Goal: Transaction & Acquisition: Purchase product/service

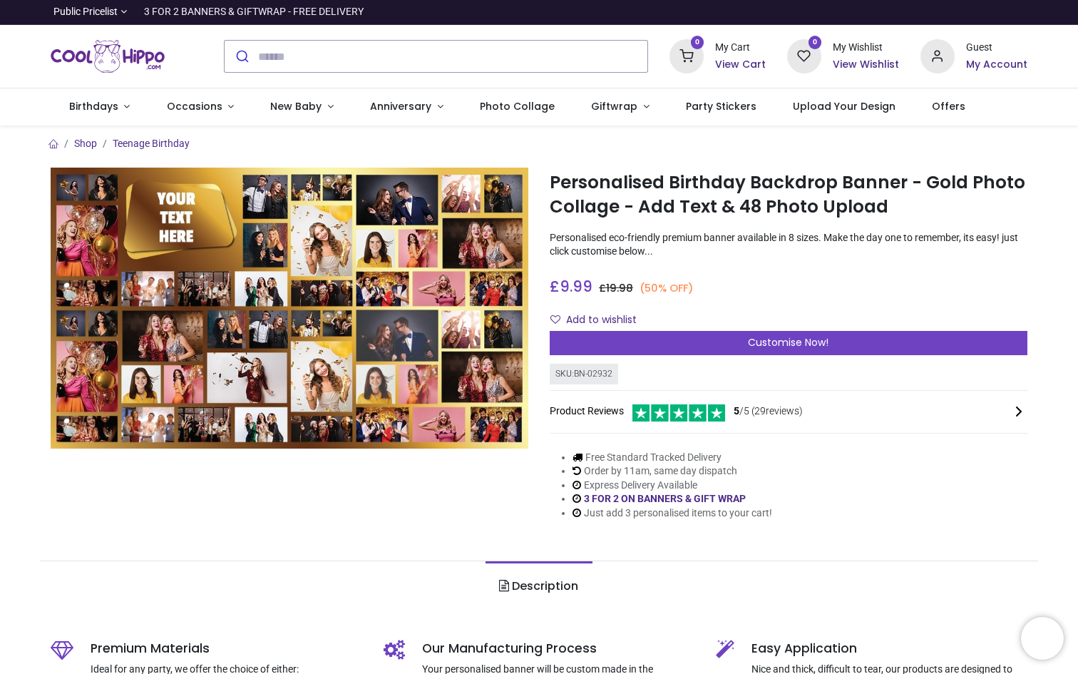
click at [389, 333] on img at bounding box center [290, 308] width 478 height 281
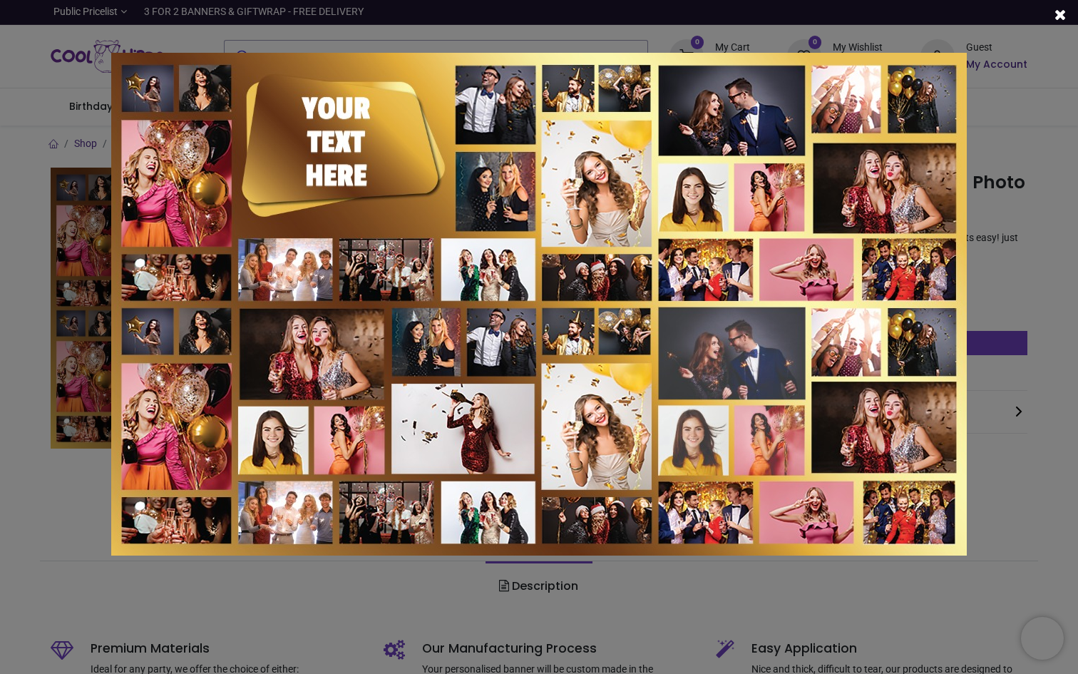
click at [1022, 226] on div at bounding box center [539, 337] width 1078 height 674
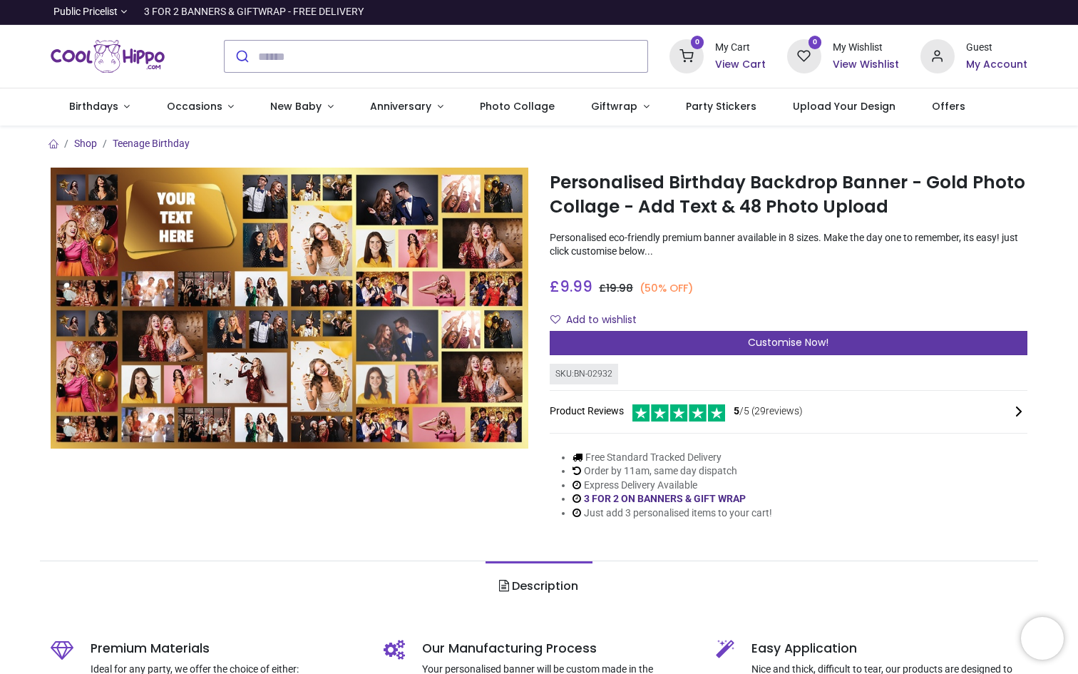
click at [725, 347] on div "Customise Now!" at bounding box center [789, 343] width 478 height 24
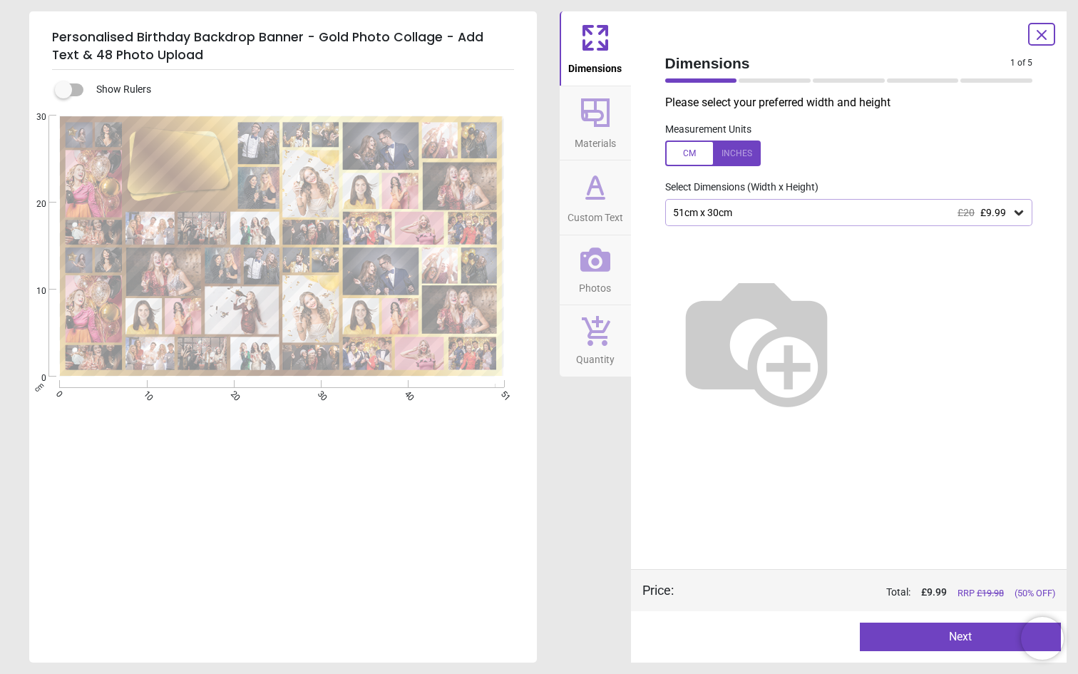
click at [1022, 213] on icon at bounding box center [1019, 212] width 14 height 14
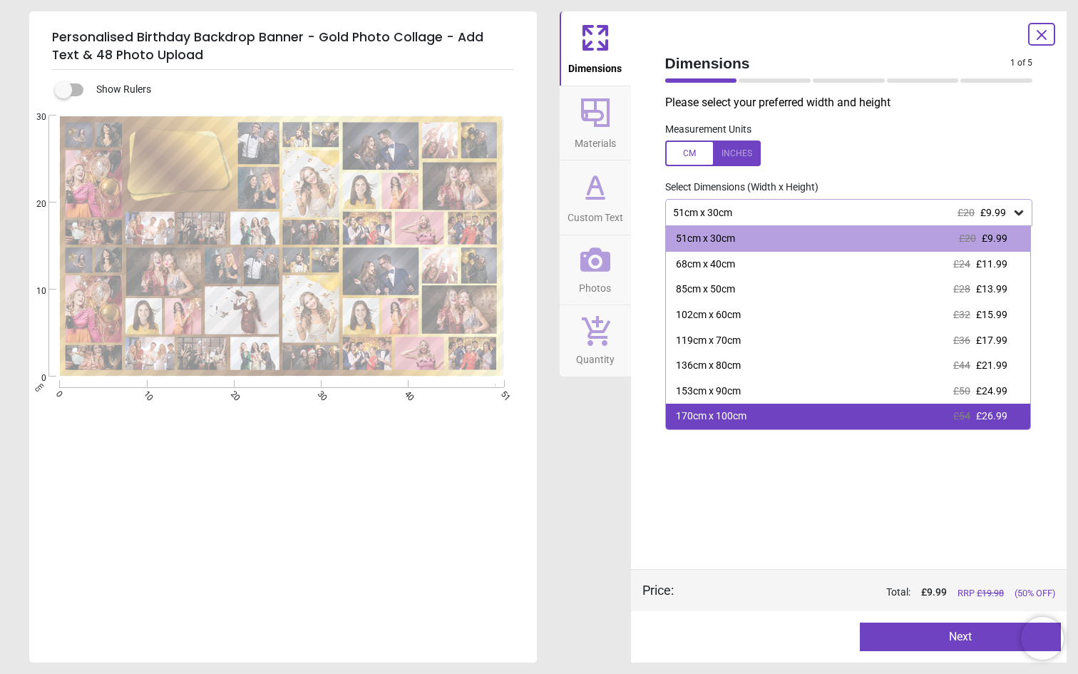
click at [766, 416] on div "170cm x 100cm £54 £26.99" at bounding box center [848, 417] width 365 height 26
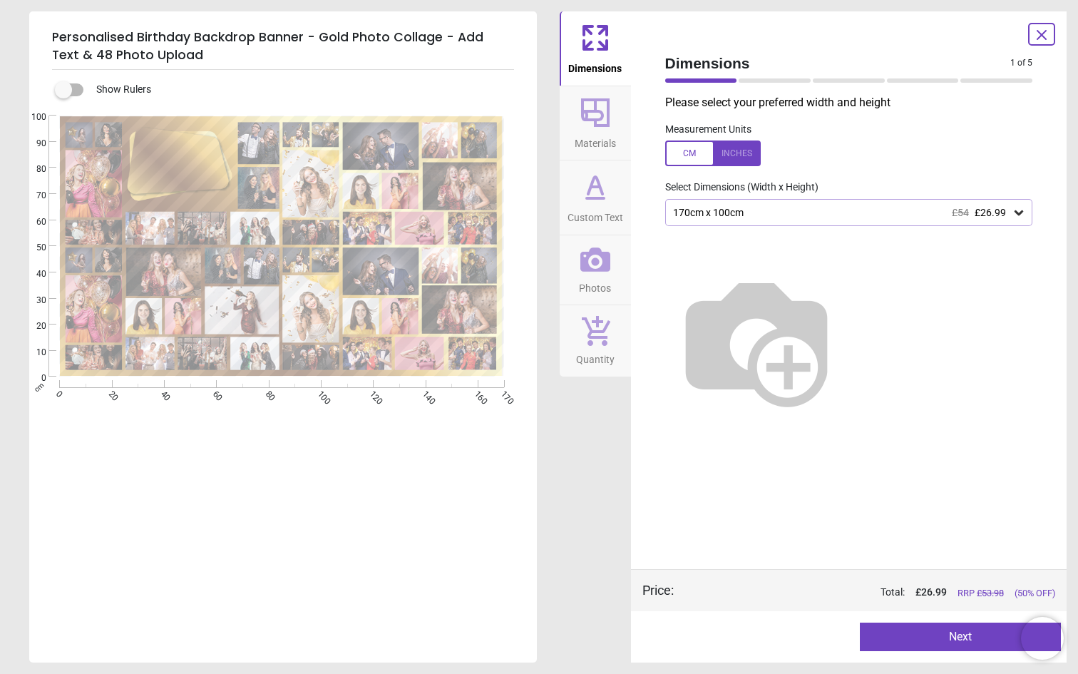
click at [1005, 213] on span "£26.99" at bounding box center [990, 212] width 31 height 11
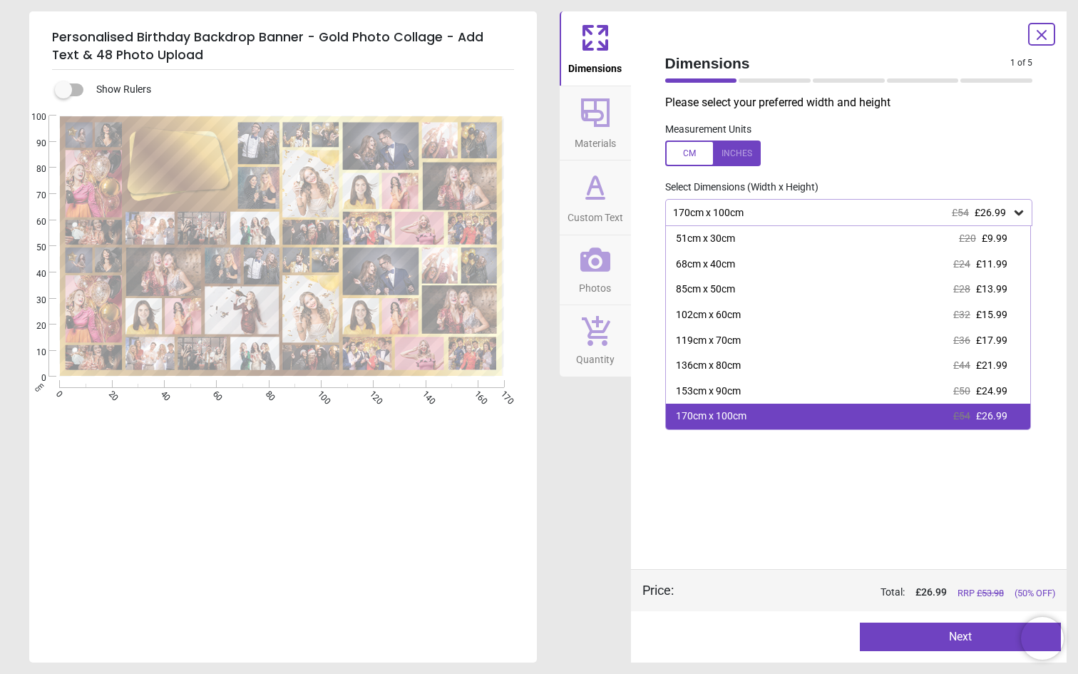
click at [764, 423] on div "170cm x 100cm £54 £26.99" at bounding box center [848, 417] width 365 height 26
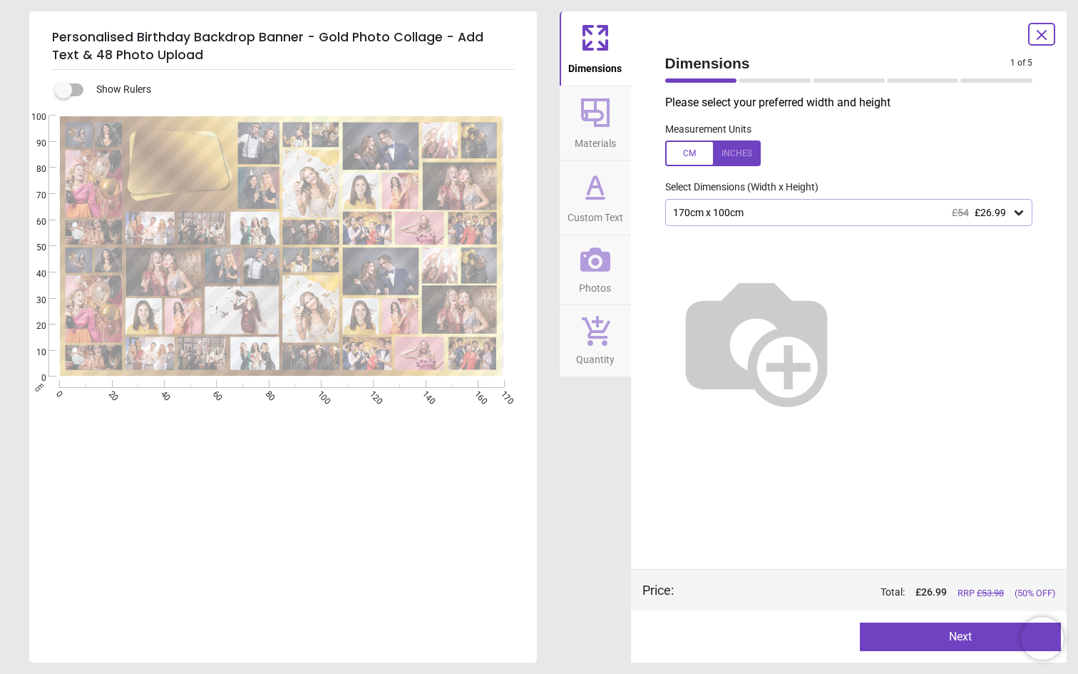
click at [698, 155] on div at bounding box center [713, 153] width 96 height 26
click at [732, 158] on div at bounding box center [713, 153] width 96 height 26
click at [917, 644] on button "Next" at bounding box center [960, 636] width 201 height 29
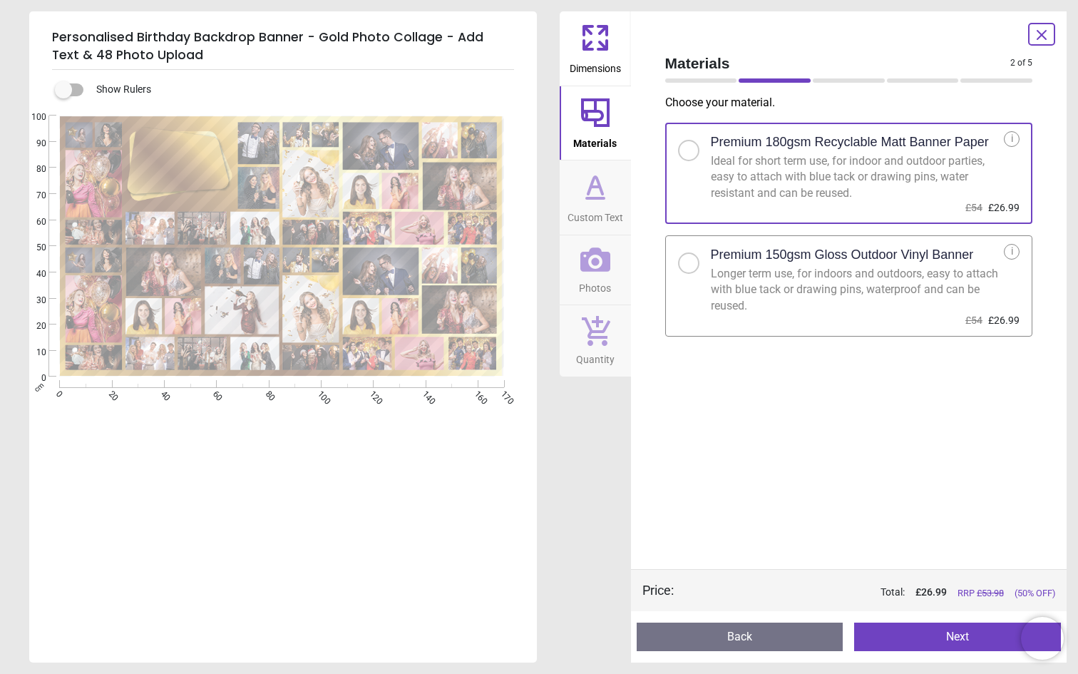
click at [901, 322] on label "Premium 150gsm Gloss Outdoor Vinyl Banner Longer term use, for indoors and outd…" at bounding box center [849, 285] width 368 height 101
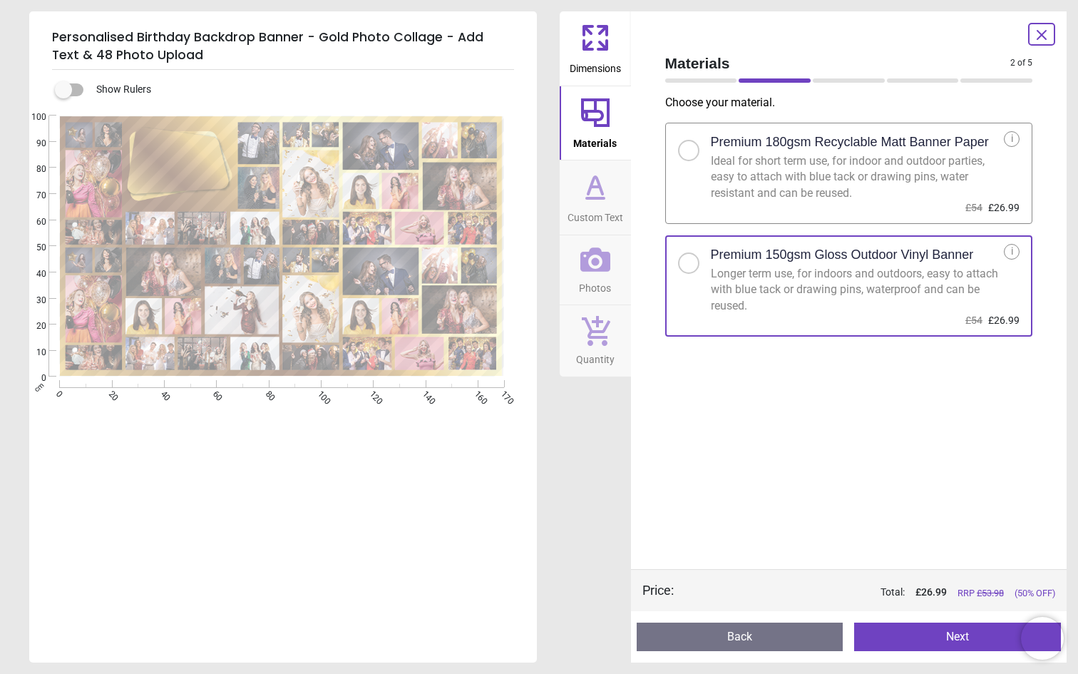
click at [960, 631] on button "Next" at bounding box center [957, 636] width 207 height 29
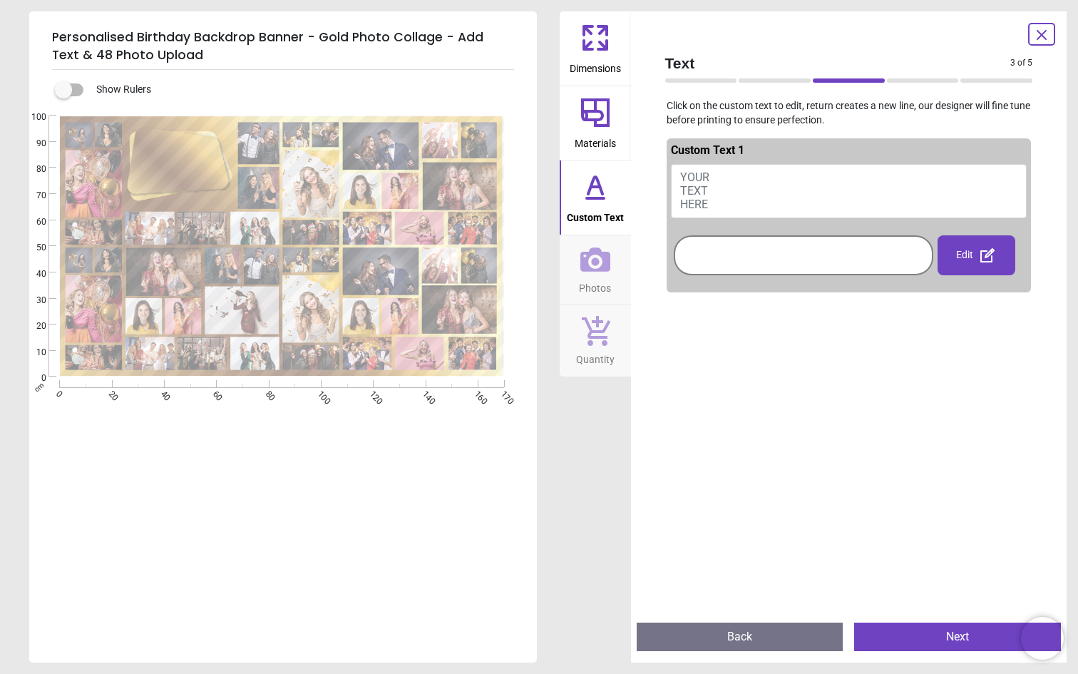
click at [716, 169] on button "YOUR TEXT HERE" at bounding box center [849, 191] width 356 height 54
click at [695, 186] on span "YOUR TEXT HERE" at bounding box center [694, 190] width 29 height 41
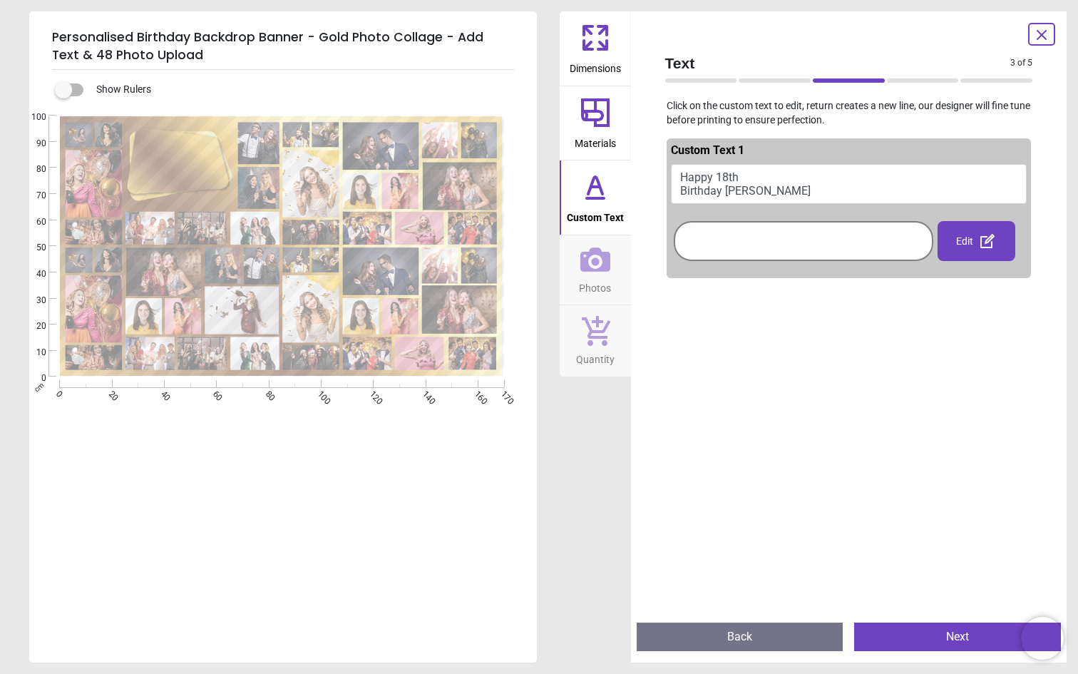
type textarea "**********"
click at [972, 248] on div "Edit" at bounding box center [976, 241] width 78 height 40
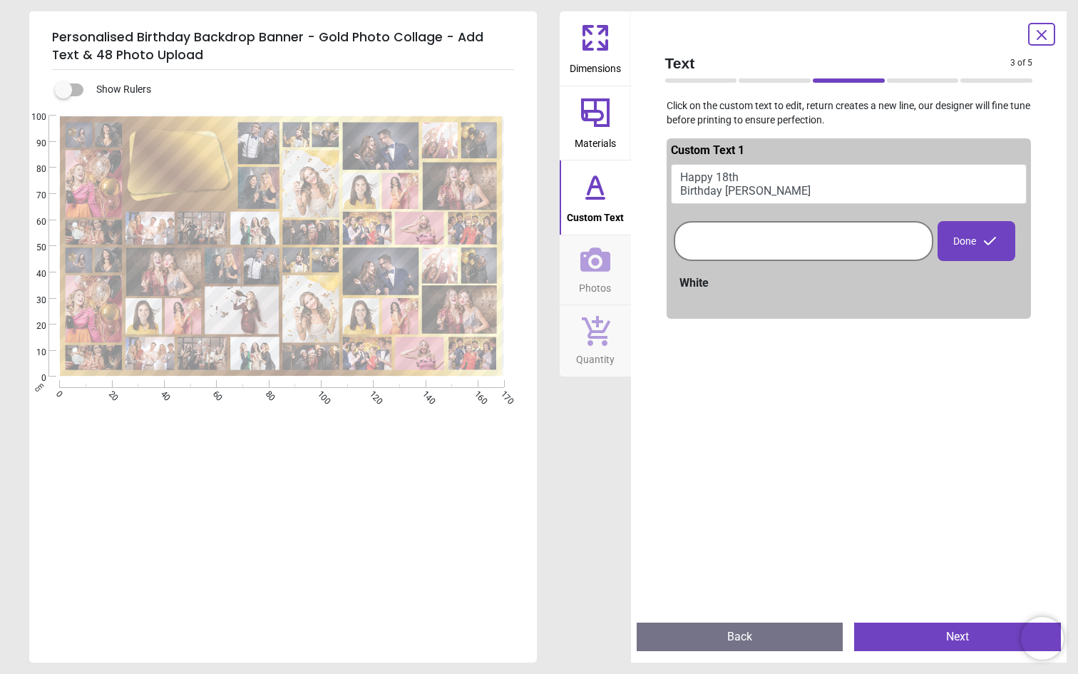
click at [924, 637] on button "Next" at bounding box center [957, 636] width 207 height 29
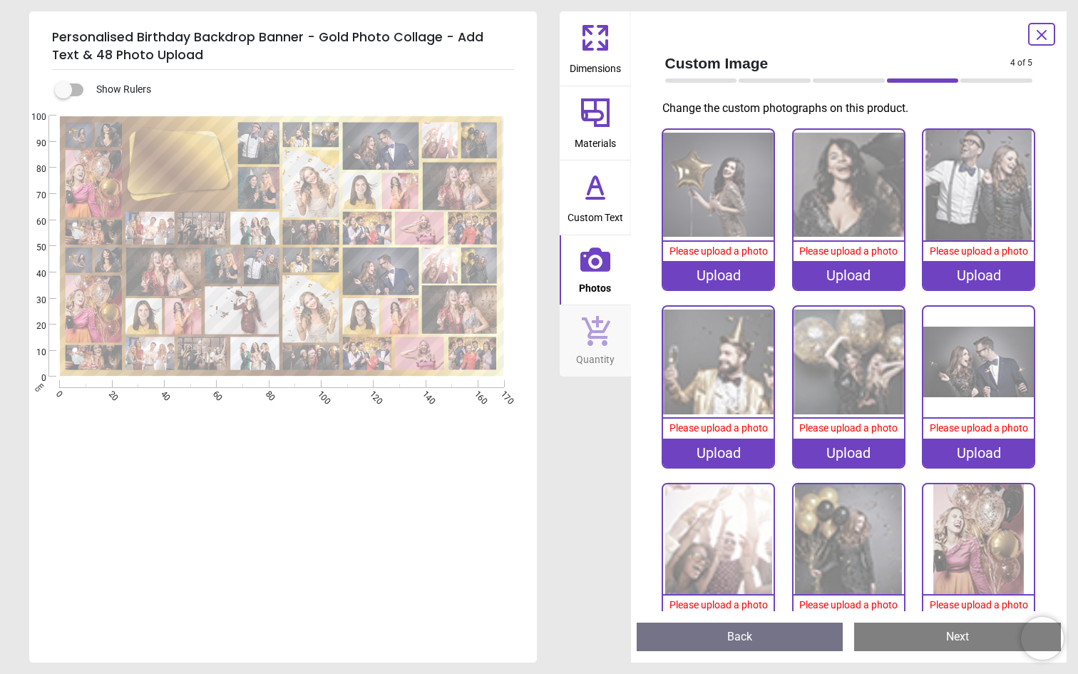
click at [713, 202] on img at bounding box center [718, 185] width 111 height 111
click at [1042, 34] on icon at bounding box center [1041, 35] width 9 height 9
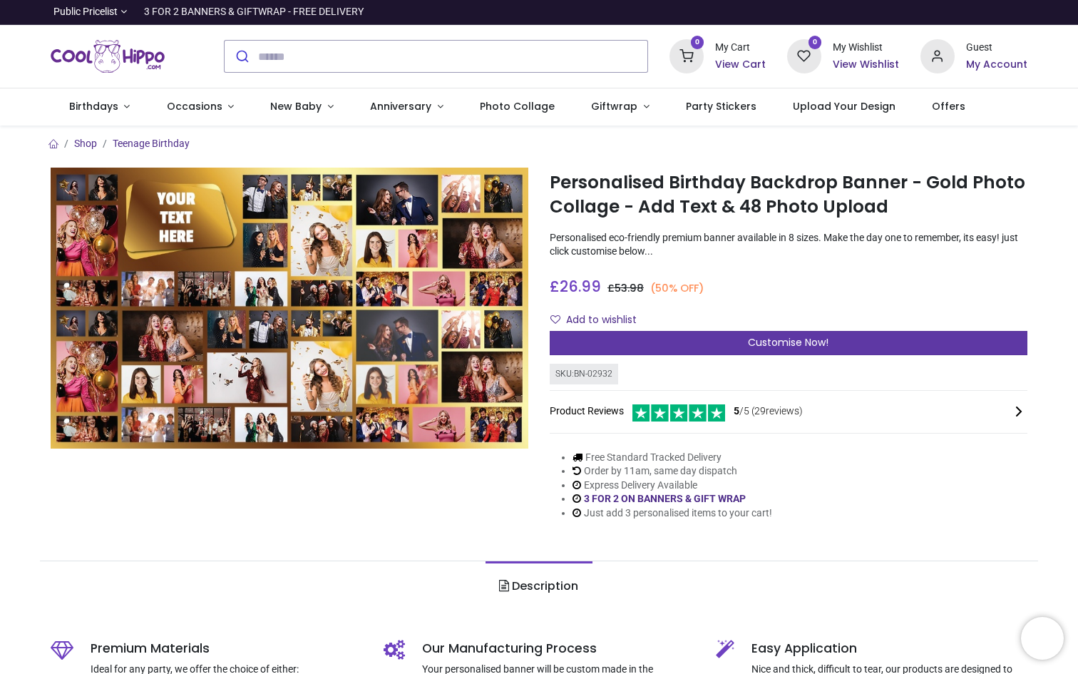
click at [687, 334] on div "Customise Now!" at bounding box center [789, 343] width 478 height 24
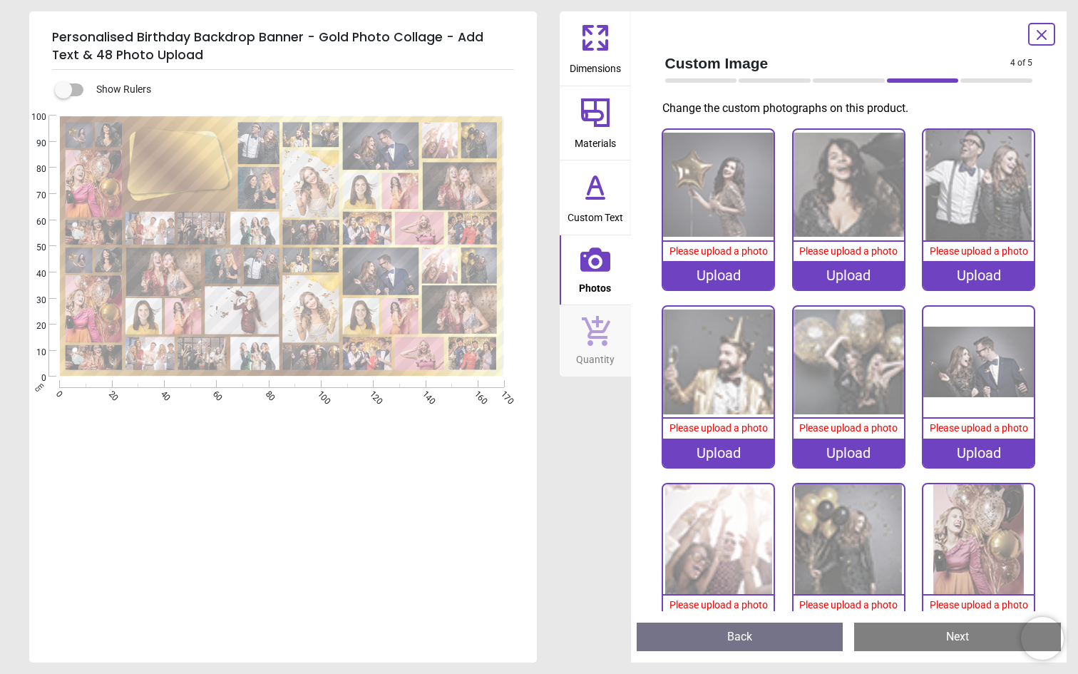
click at [597, 198] on icon at bounding box center [595, 198] width 17 height 0
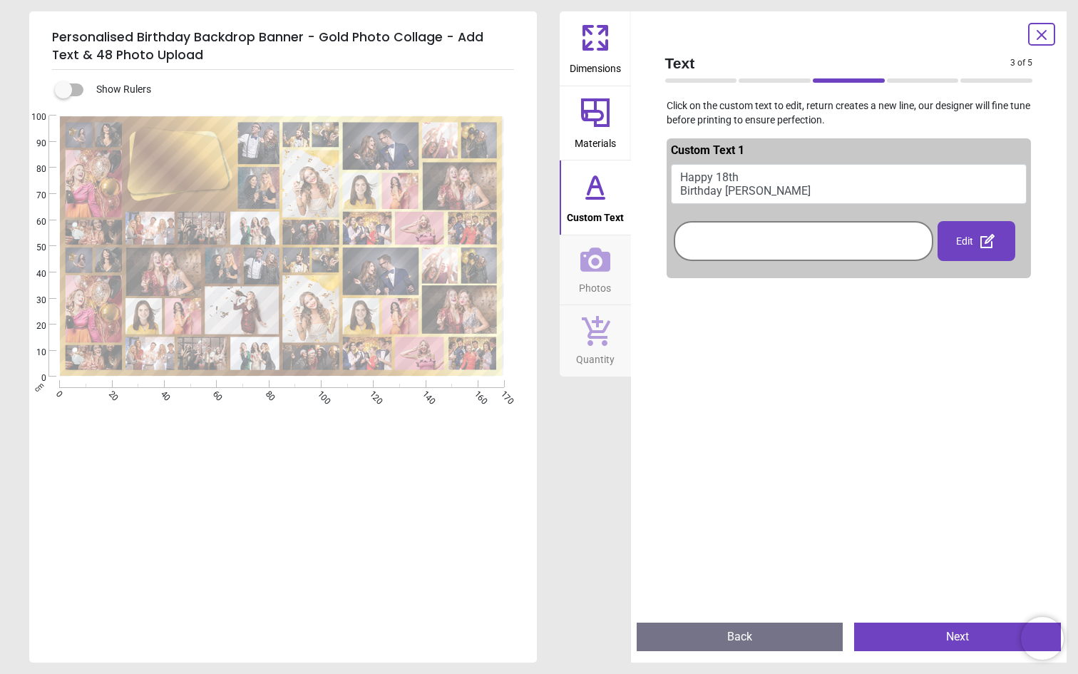
click at [600, 133] on span "Materials" at bounding box center [595, 140] width 41 height 21
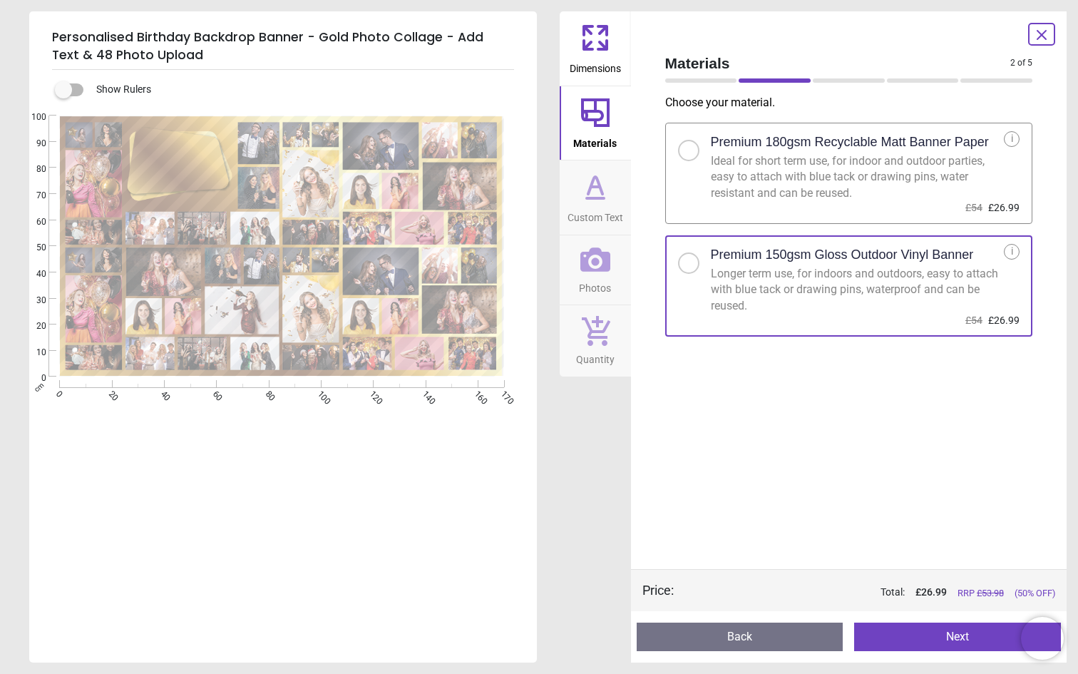
click at [607, 65] on span "Dimensions" at bounding box center [595, 65] width 51 height 21
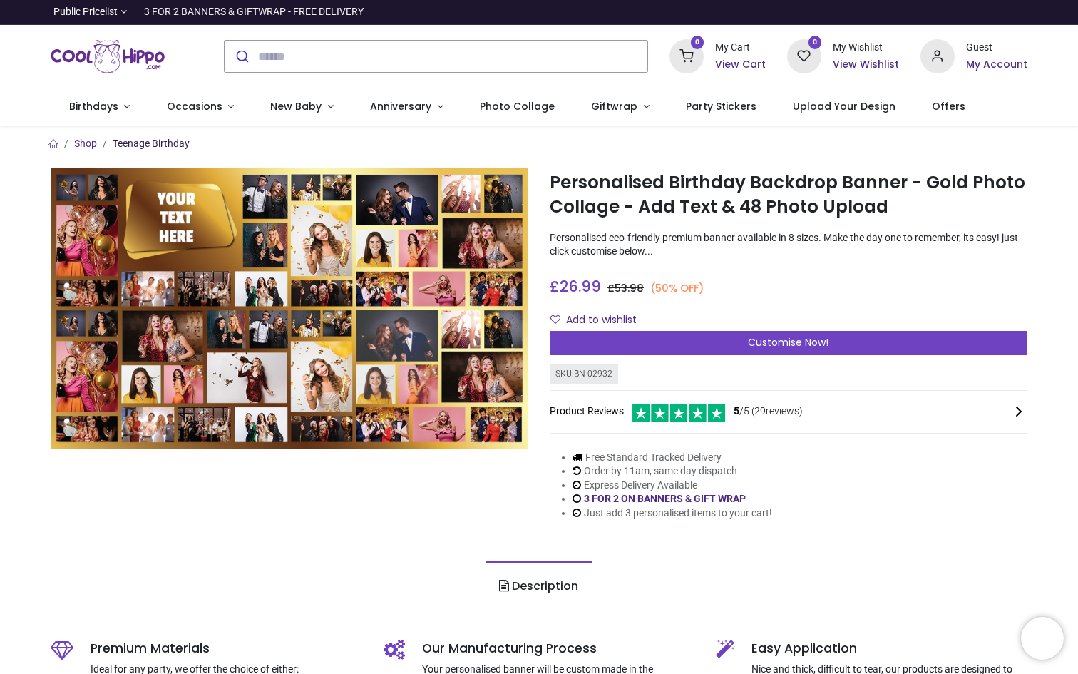
click at [167, 139] on link "Teenage Birthday" at bounding box center [151, 143] width 77 height 11
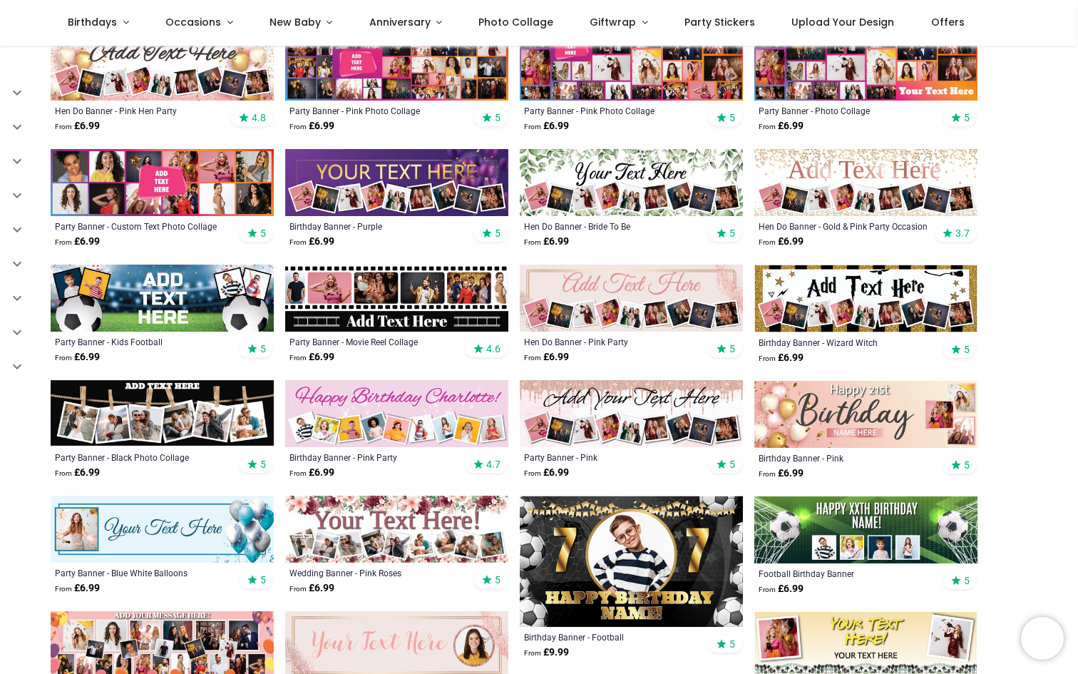
scroll to position [416, 0]
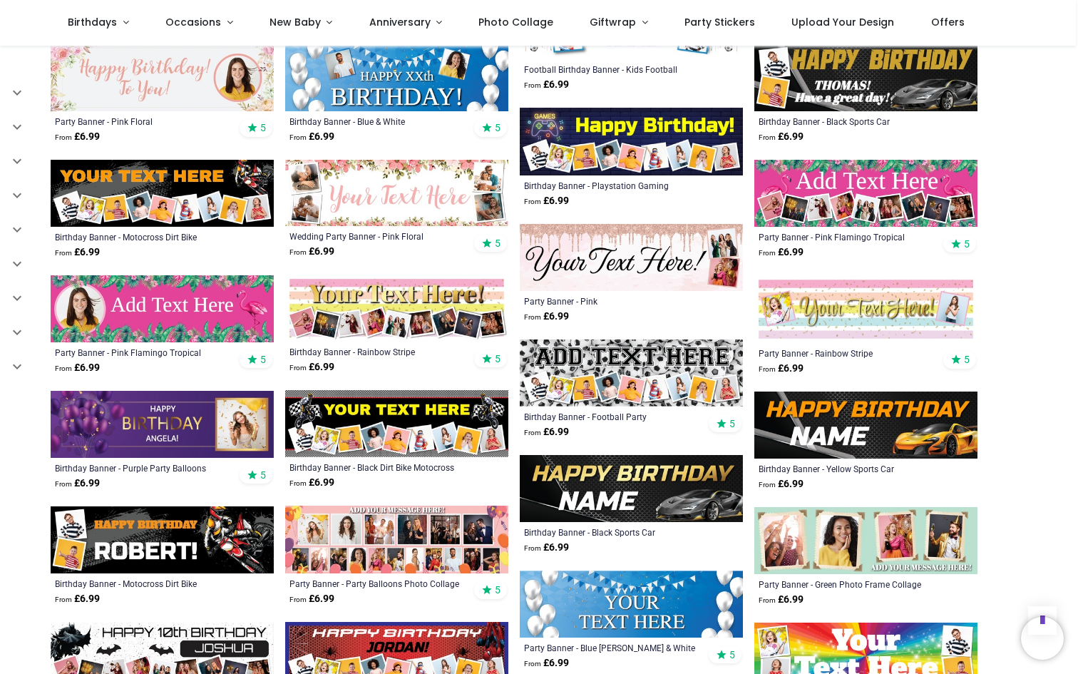
scroll to position [1094, 0]
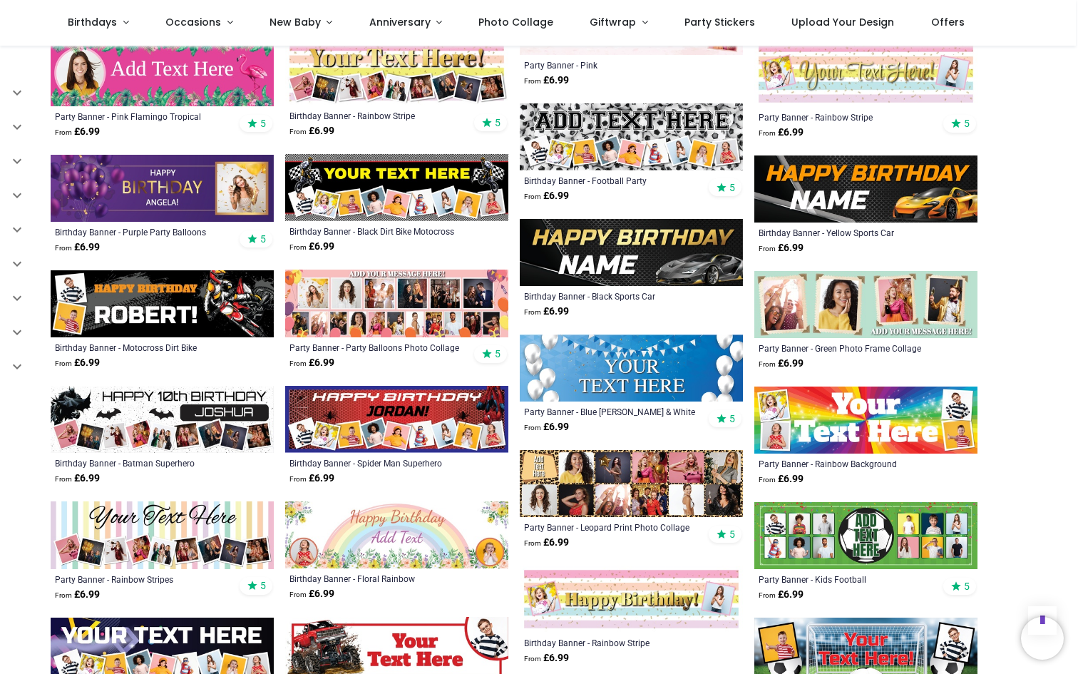
scroll to position [1330, 0]
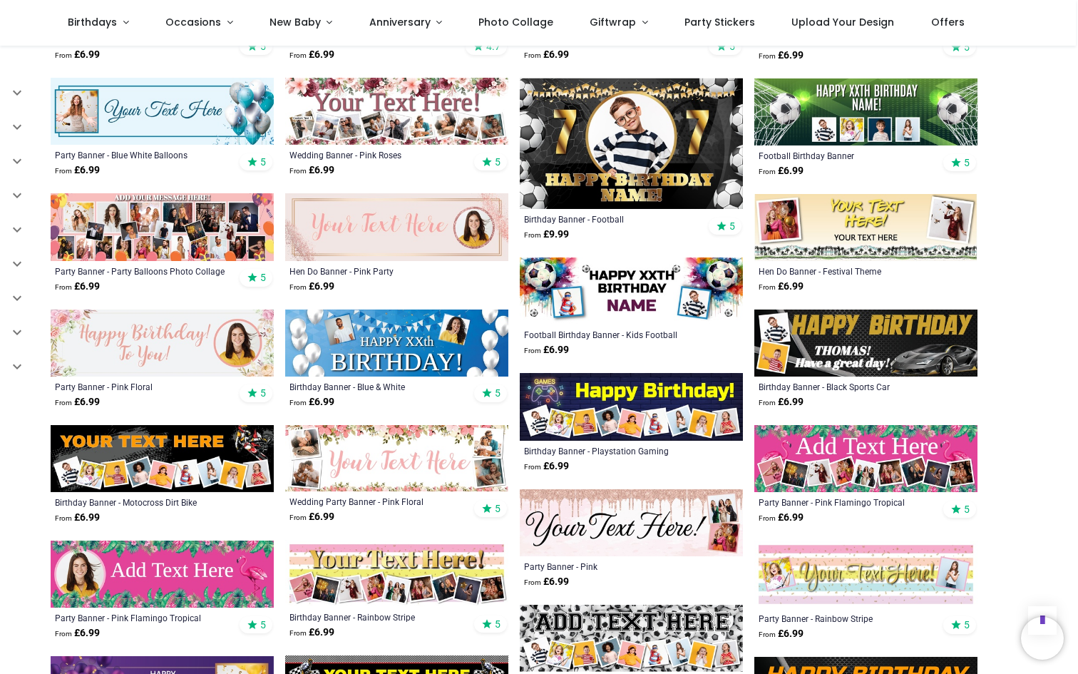
scroll to position [828, 0]
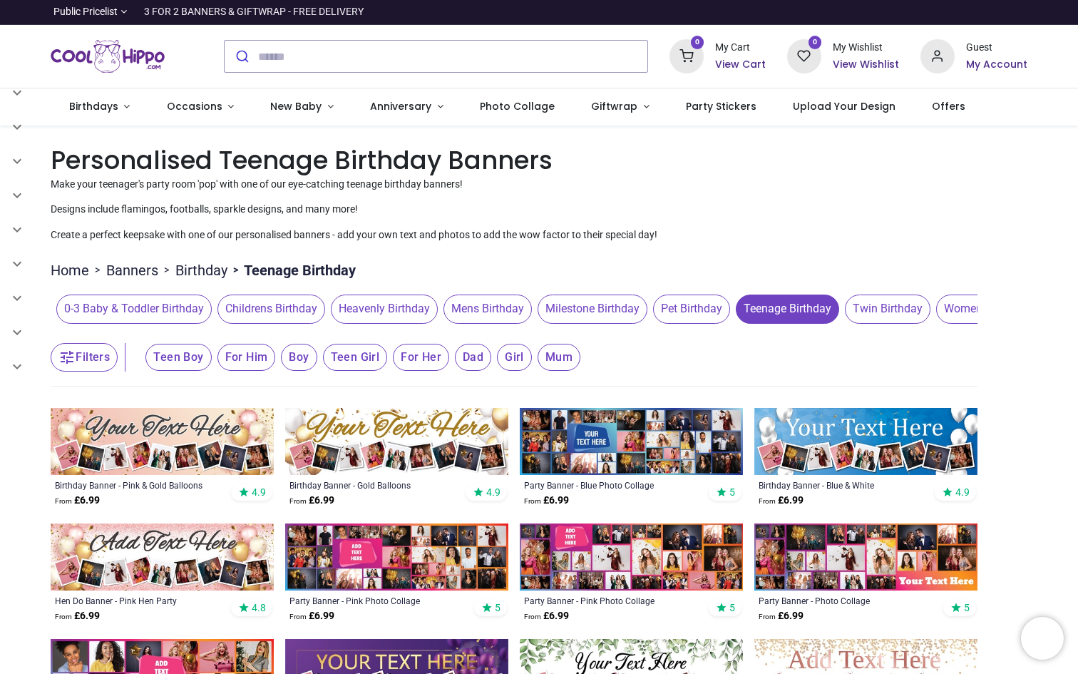
click at [183, 366] on span "Teen Boy" at bounding box center [178, 357] width 66 height 27
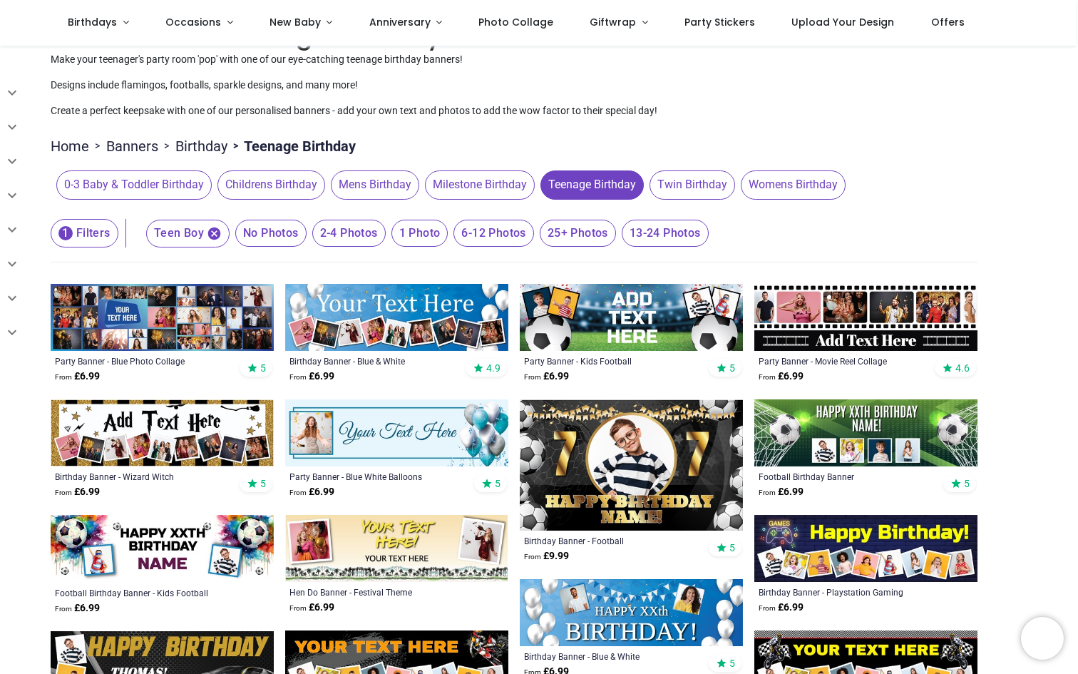
scroll to position [21, 0]
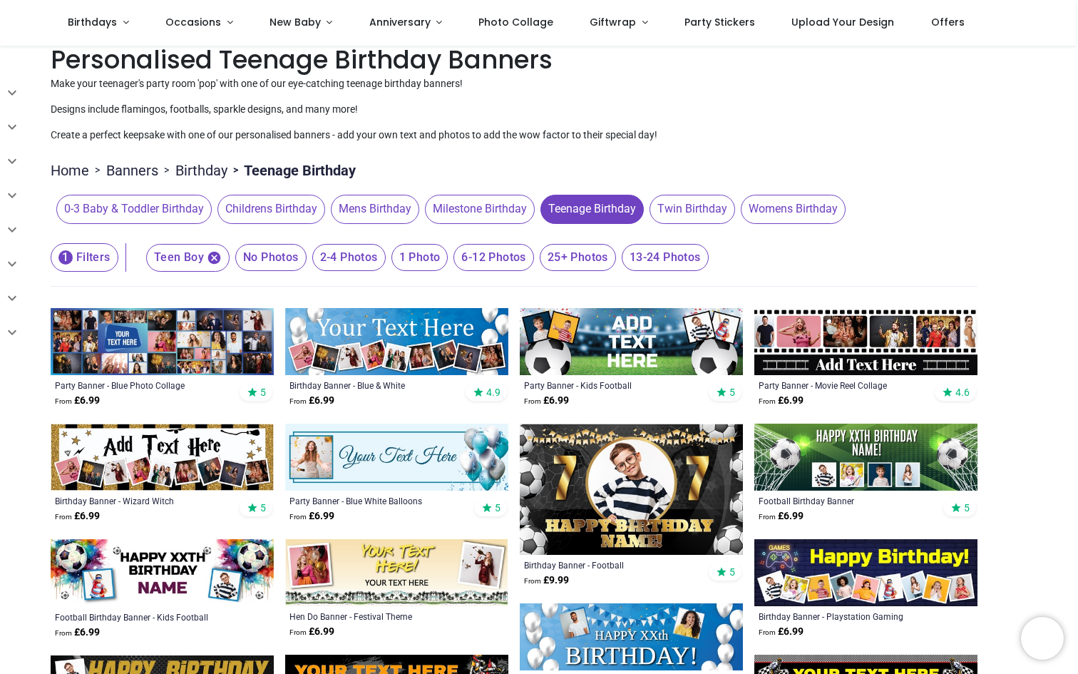
click at [307, 258] on span "13-24 Photos" at bounding box center [270, 257] width 71 height 27
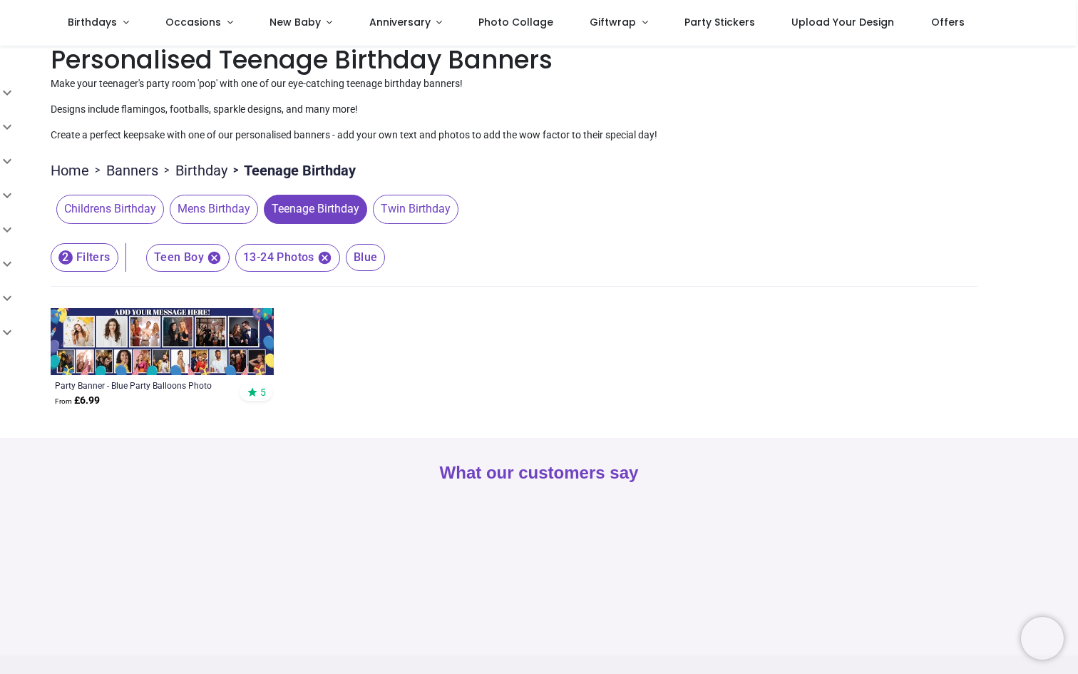
click at [222, 335] on img at bounding box center [162, 341] width 223 height 67
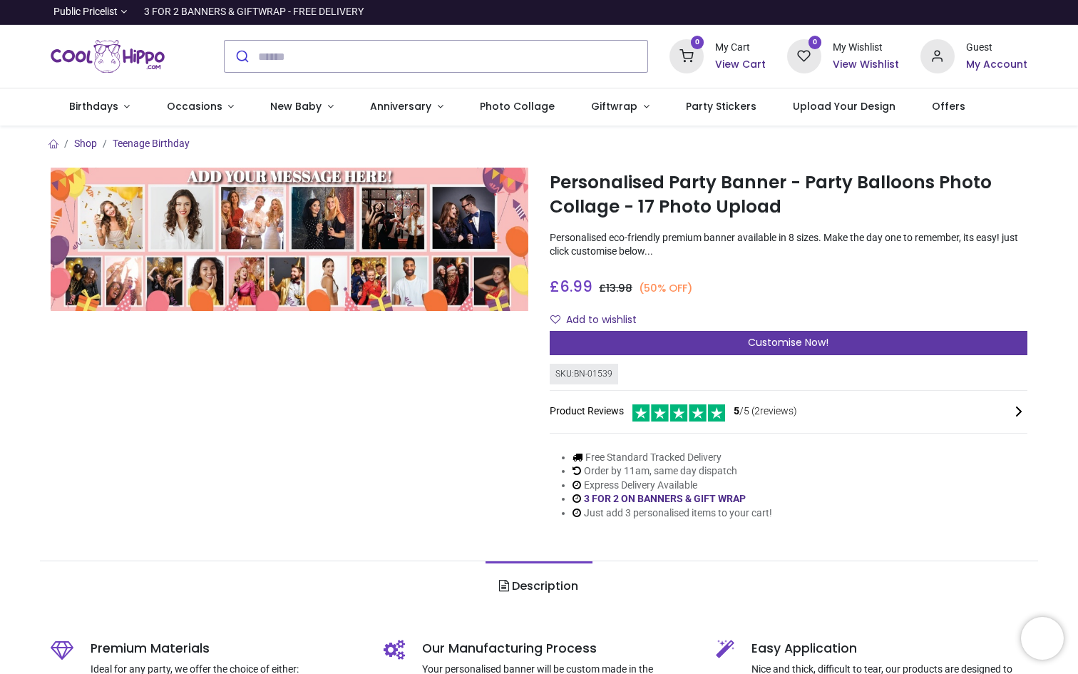
click at [806, 343] on span "Customise Now!" at bounding box center [788, 342] width 81 height 14
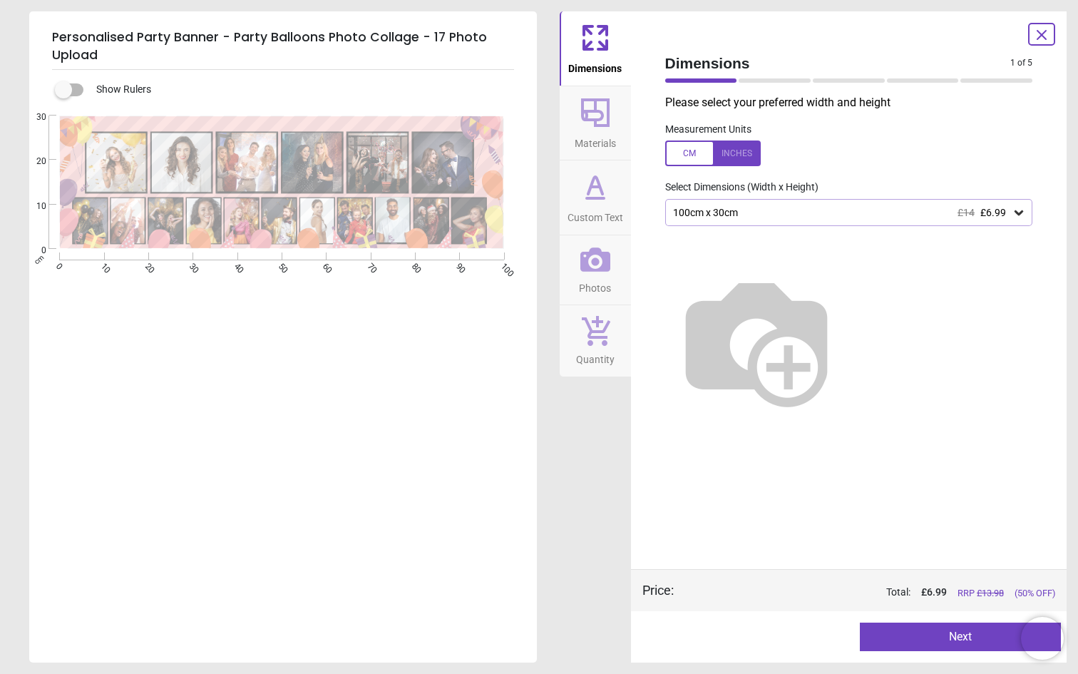
click at [950, 210] on div "100cm x 30cm £14 £6.99" at bounding box center [842, 213] width 341 height 12
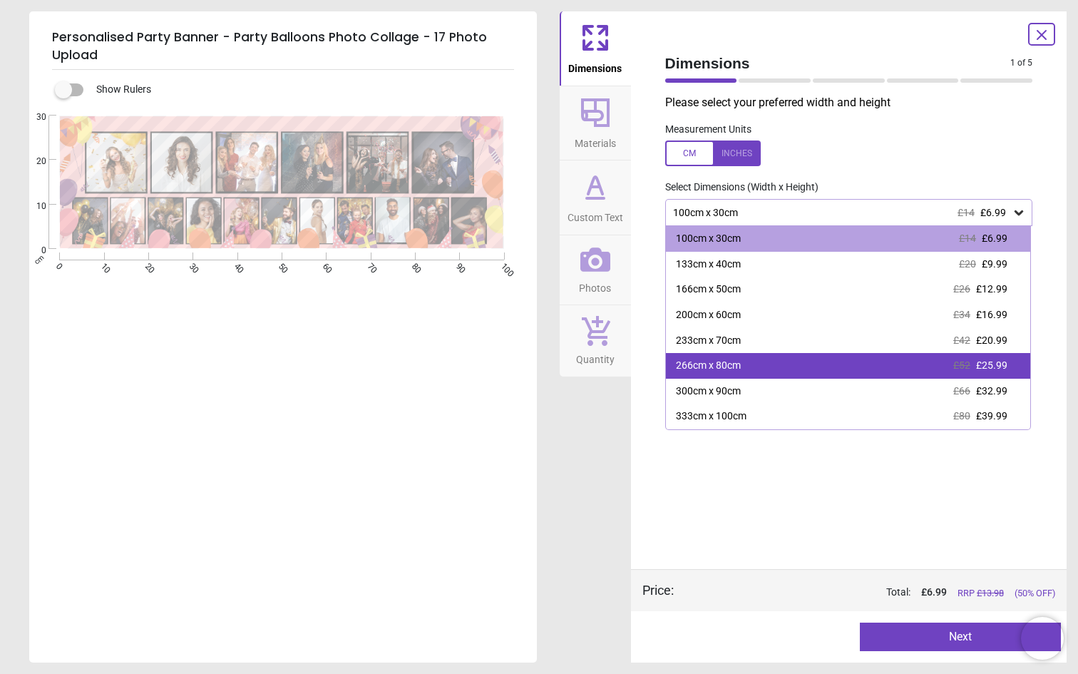
click at [741, 368] on div "266cm x 80cm" at bounding box center [708, 366] width 65 height 14
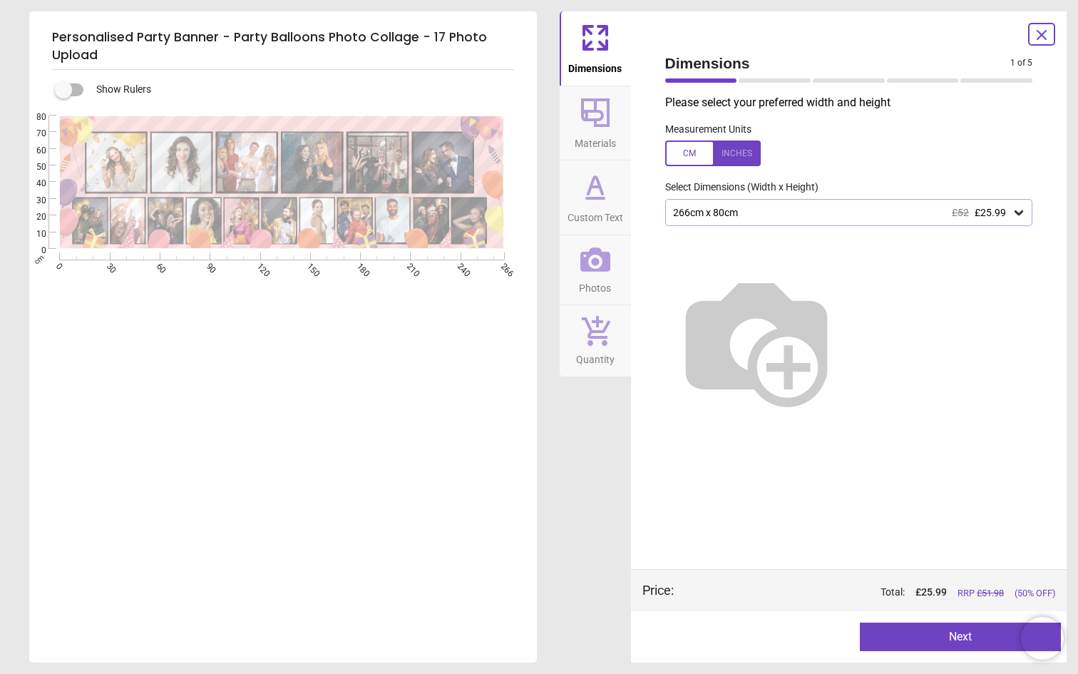
click at [790, 215] on div "266cm x 80cm £52 £25.99" at bounding box center [842, 213] width 341 height 12
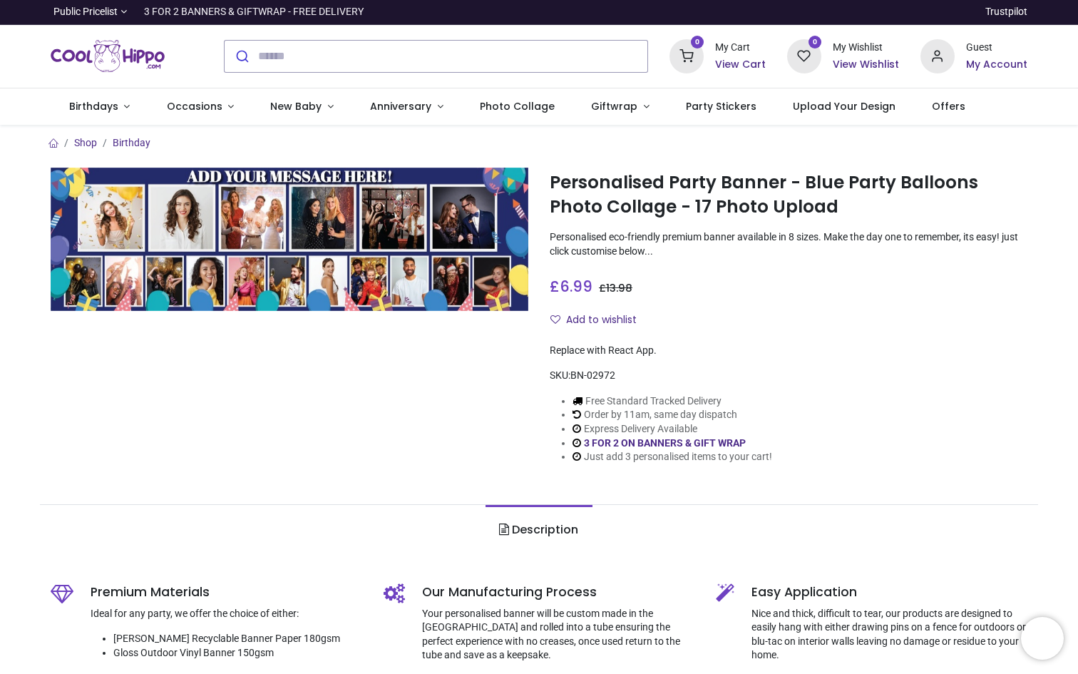
click at [194, 339] on div at bounding box center [289, 327] width 499 height 319
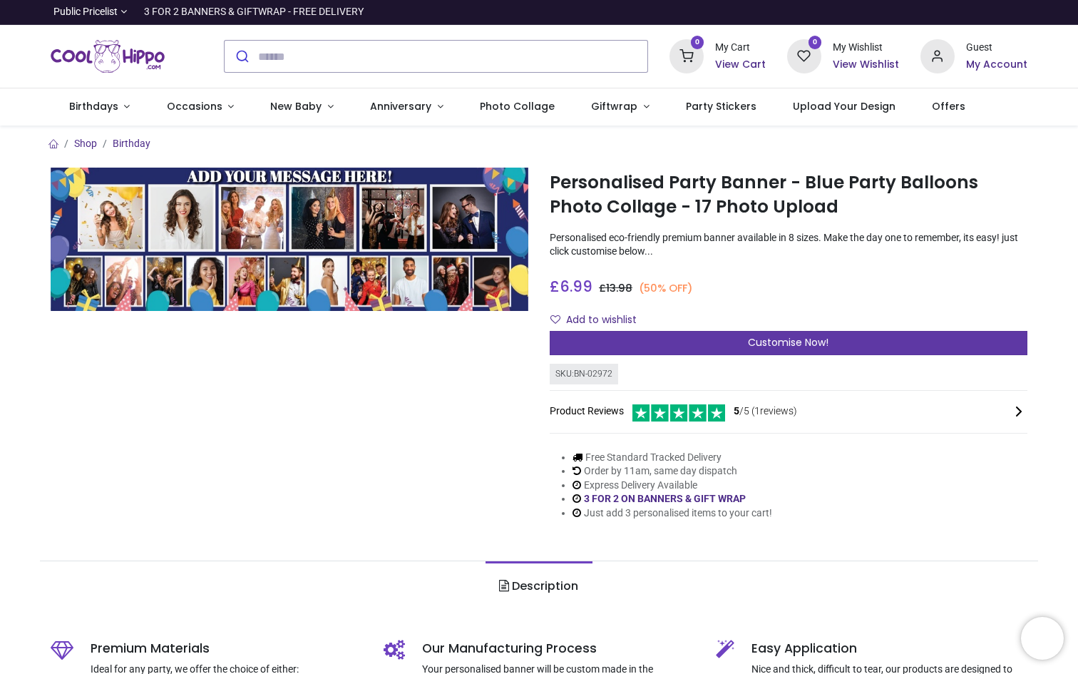
click at [783, 344] on span "Customise Now!" at bounding box center [788, 342] width 81 height 14
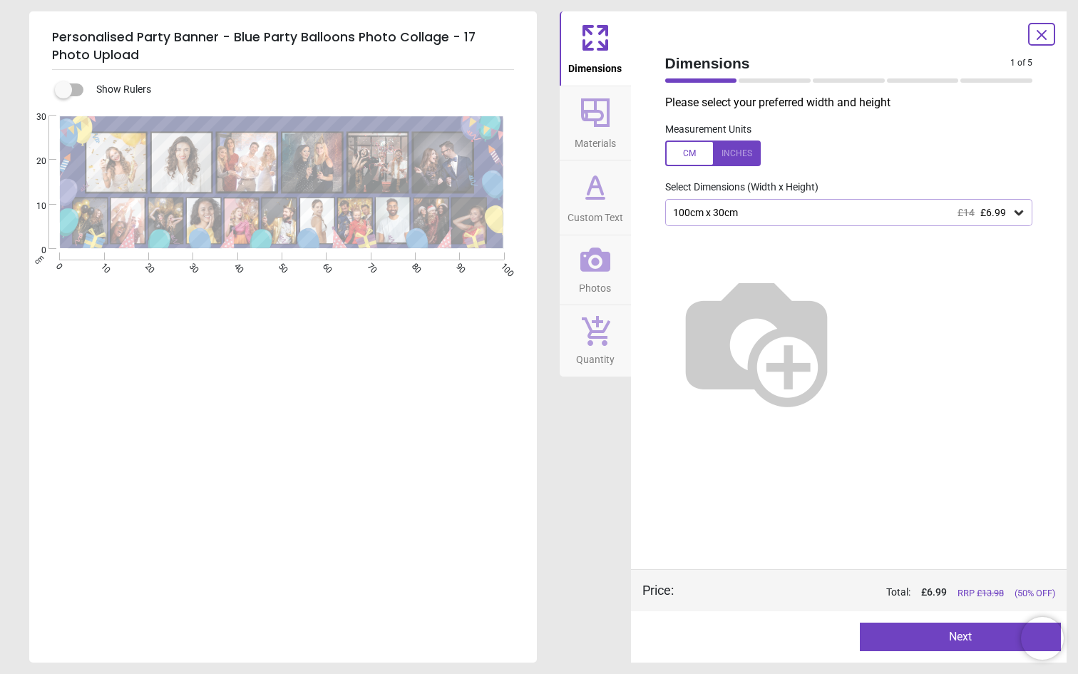
click at [746, 215] on div "100cm x 30cm £14 £6.99" at bounding box center [842, 213] width 341 height 12
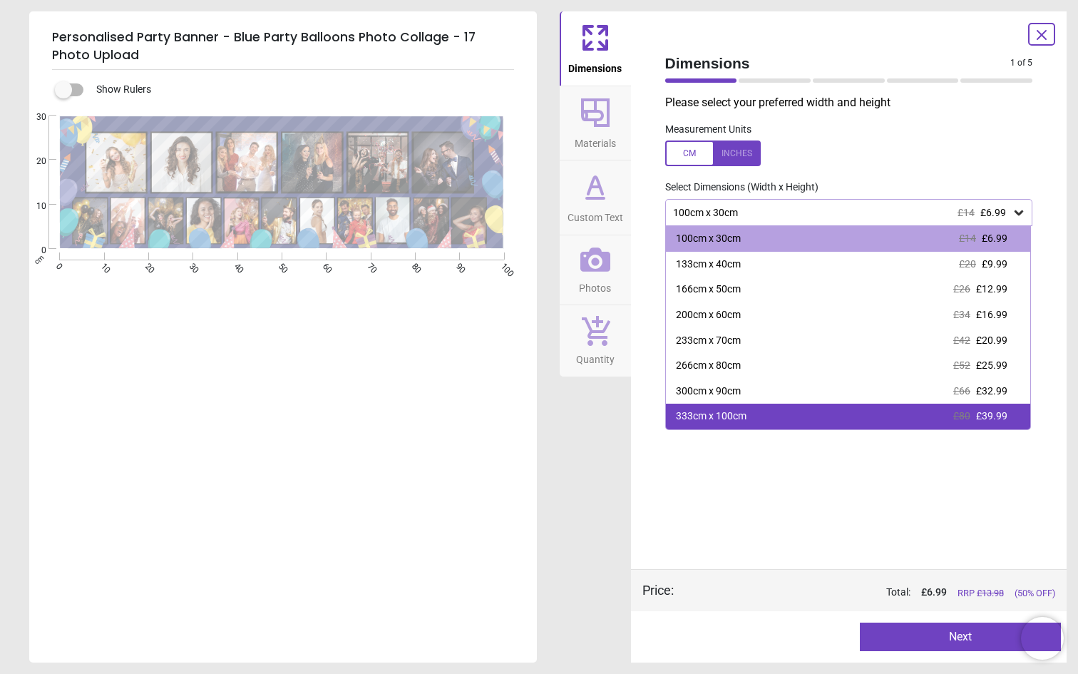
click at [713, 418] on div "333cm x 100cm" at bounding box center [711, 416] width 71 height 14
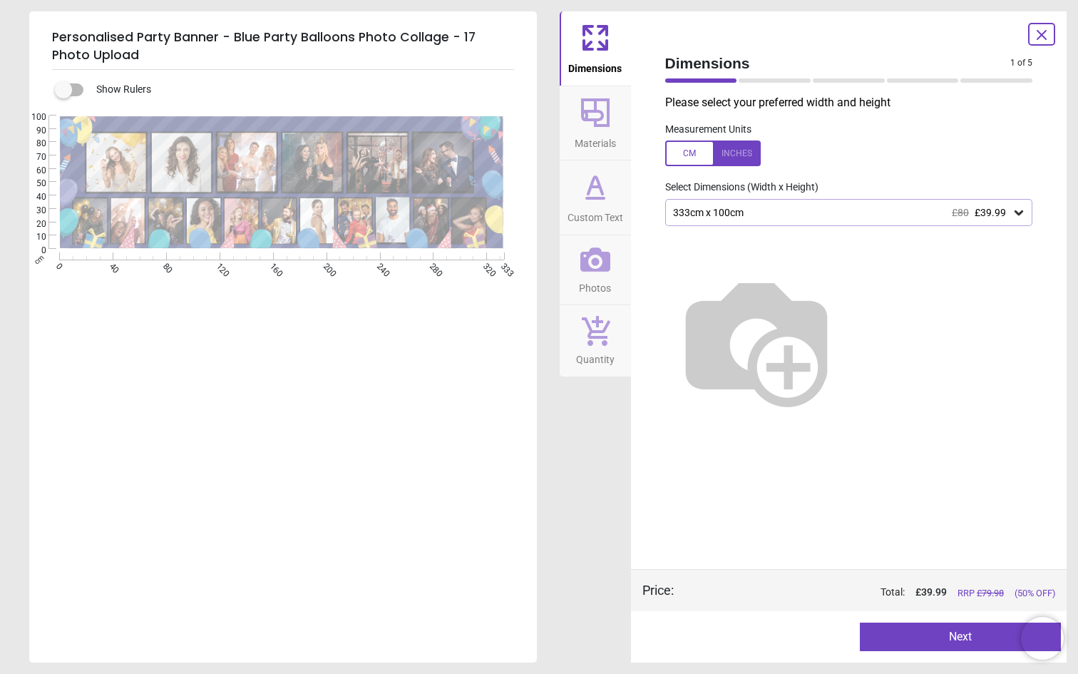
click at [751, 214] on div "333cm x 100cm £80 £39.99" at bounding box center [842, 213] width 341 height 12
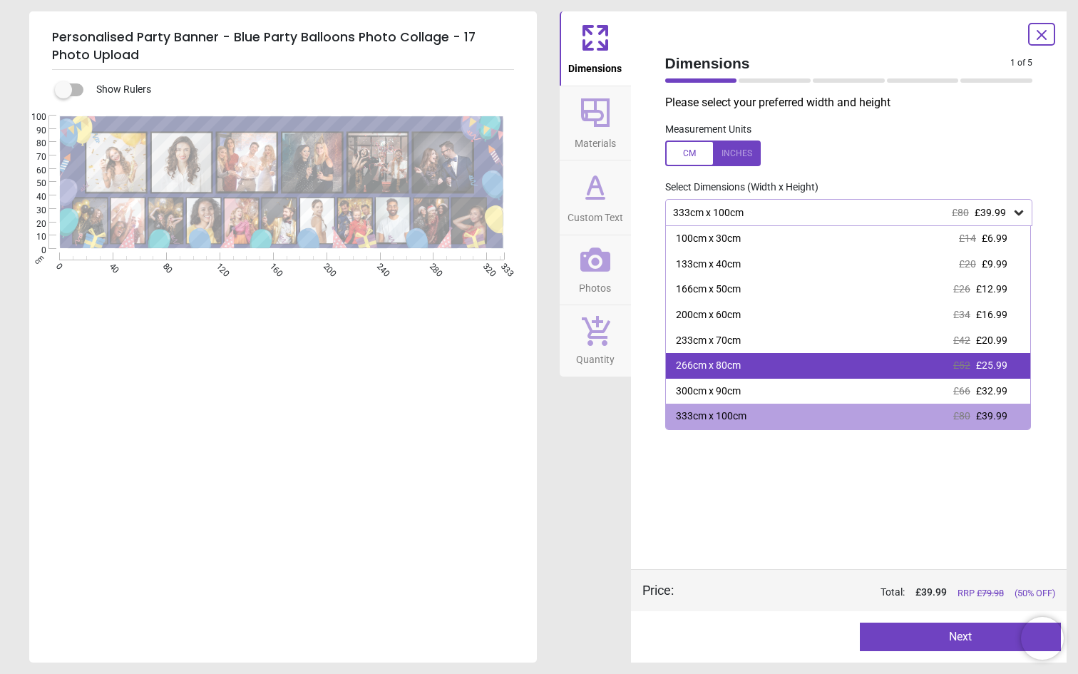
click at [723, 354] on div "266cm x 80cm £52 £25.99" at bounding box center [848, 366] width 365 height 26
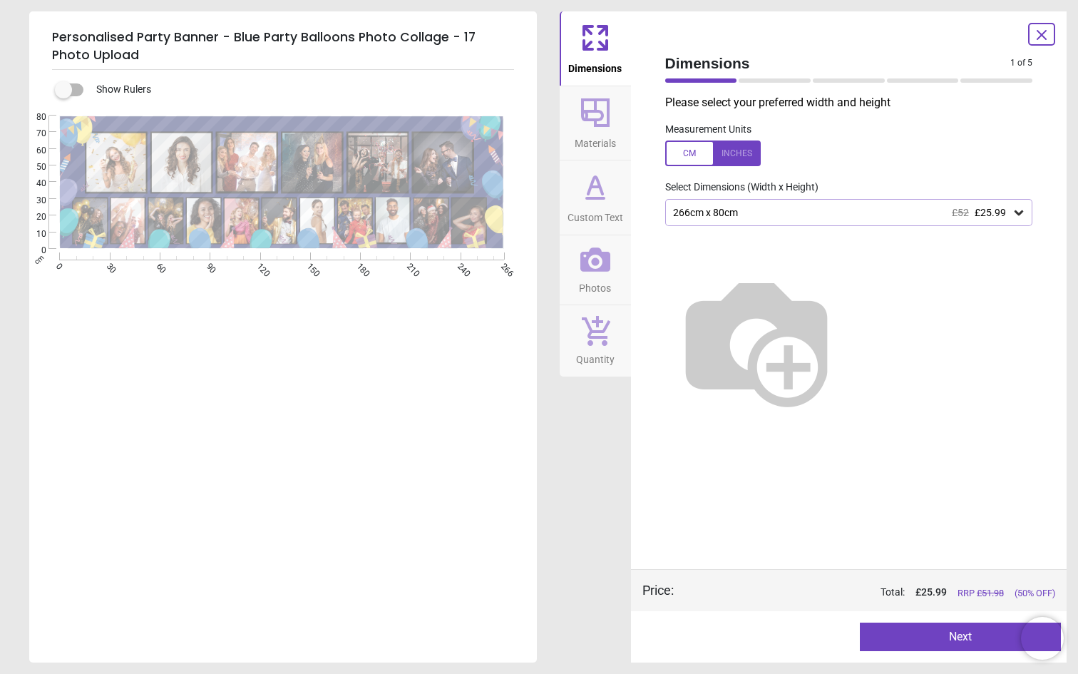
click at [925, 642] on button "Next" at bounding box center [960, 636] width 201 height 29
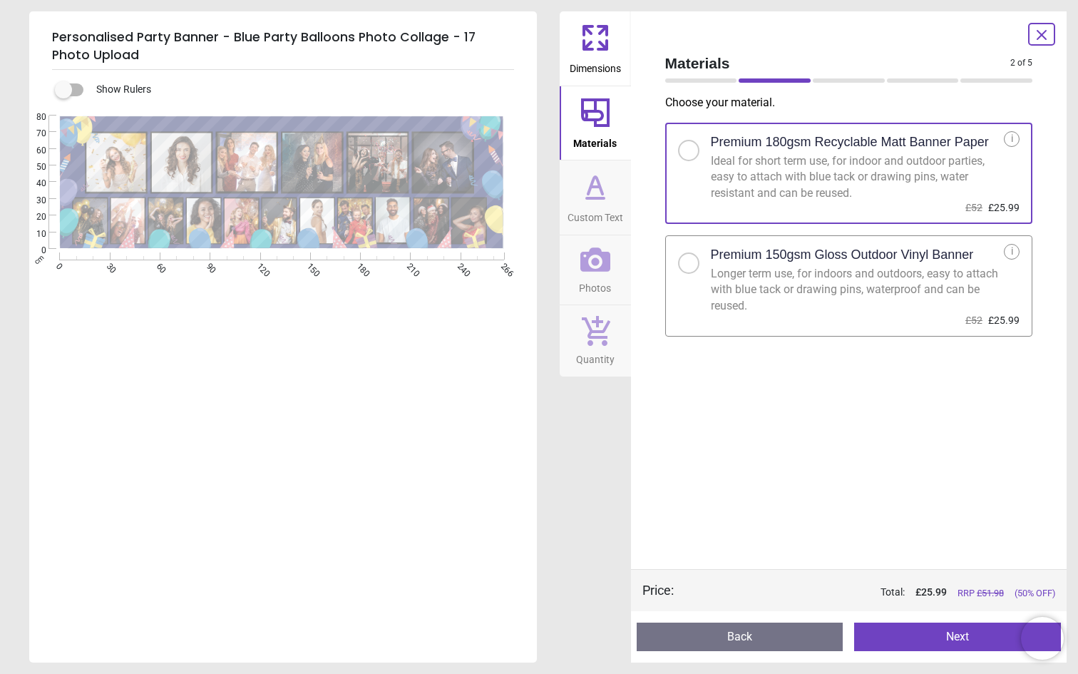
click at [826, 313] on div "Longer term use, for indoors and outdoors, easy to attach with blue tack or dra…" at bounding box center [858, 290] width 294 height 48
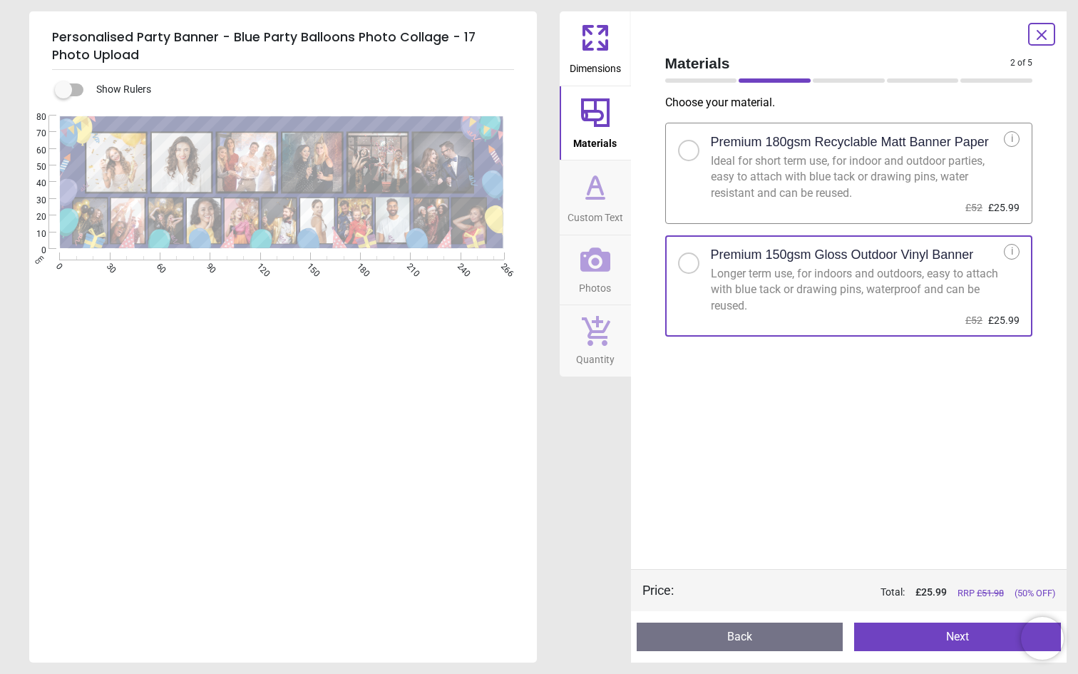
click at [930, 640] on button "Next" at bounding box center [957, 636] width 207 height 29
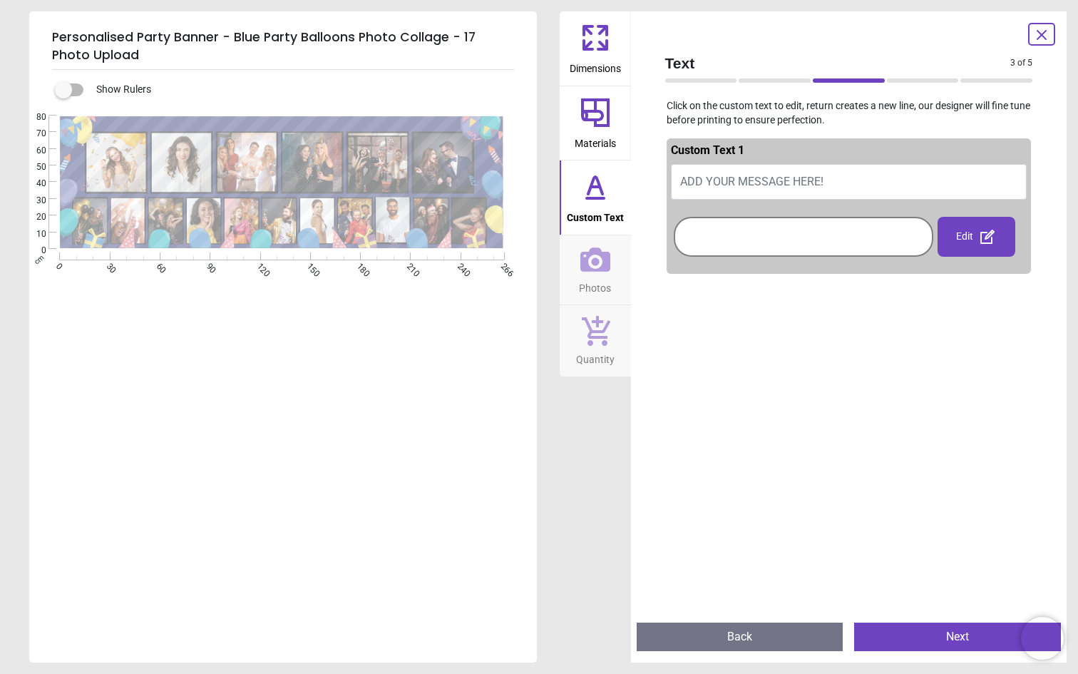
click at [762, 178] on span "ADD YOUR MESSAGE HERE!" at bounding box center [751, 182] width 143 height 14
type textarea "**********"
click at [957, 235] on div "Edit" at bounding box center [976, 237] width 78 height 40
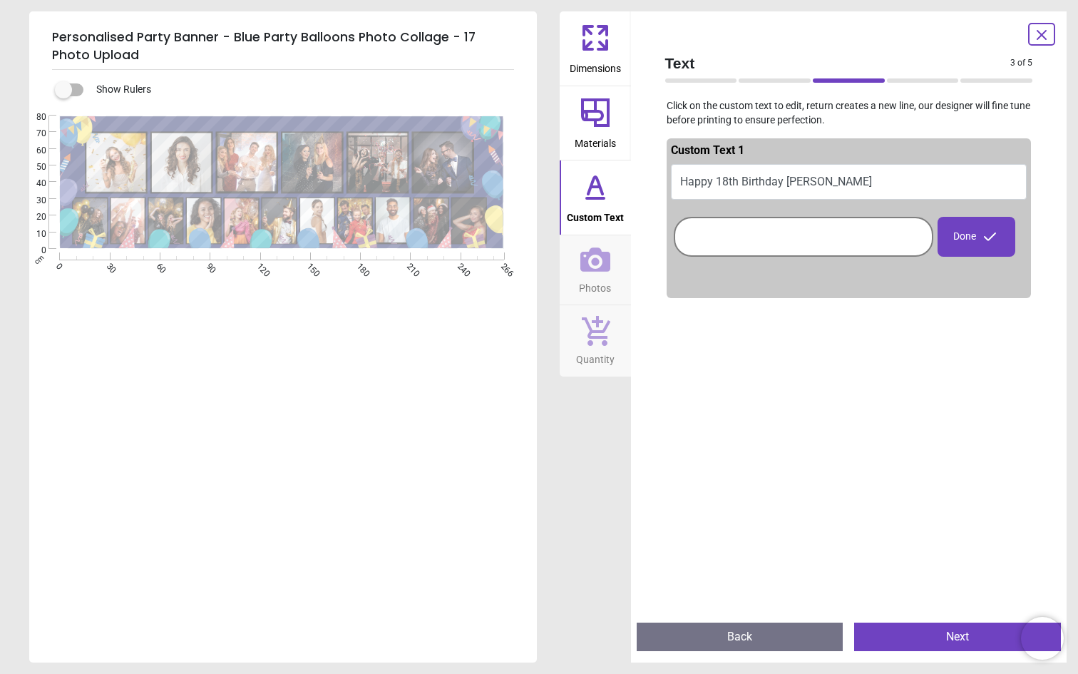
click at [874, 246] on div at bounding box center [803, 236] width 252 height 33
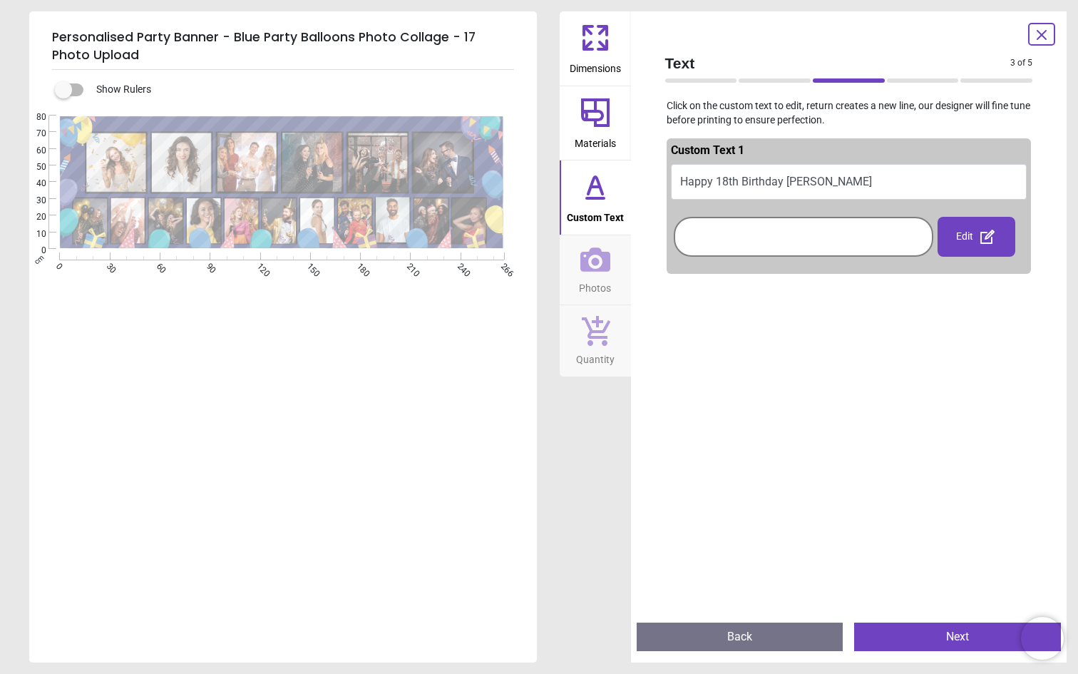
click at [923, 628] on button "Next" at bounding box center [957, 636] width 207 height 29
